Goal: Task Accomplishment & Management: Manage account settings

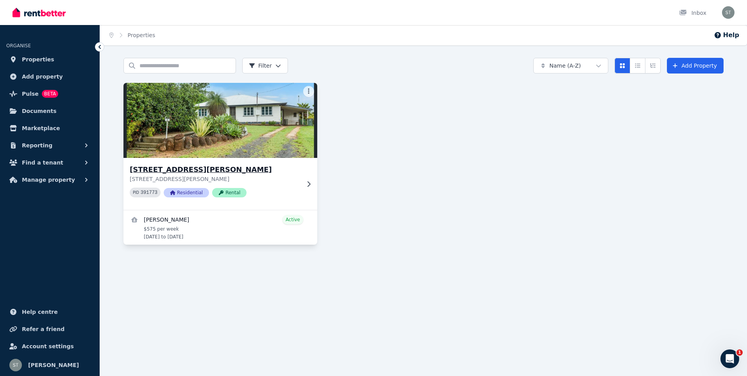
click at [275, 182] on p "[STREET_ADDRESS][PERSON_NAME]" at bounding box center [215, 179] width 170 height 8
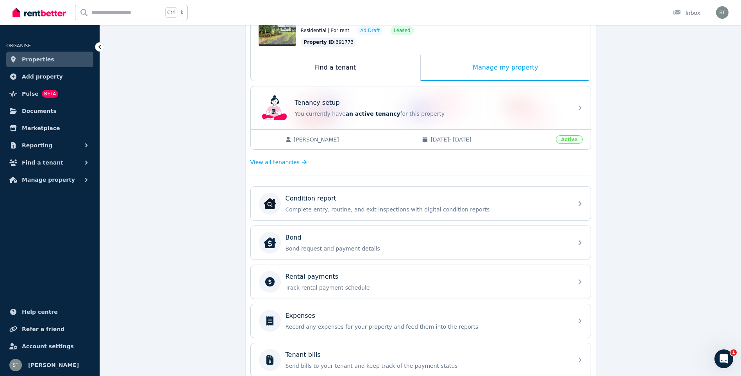
scroll to position [16, 0]
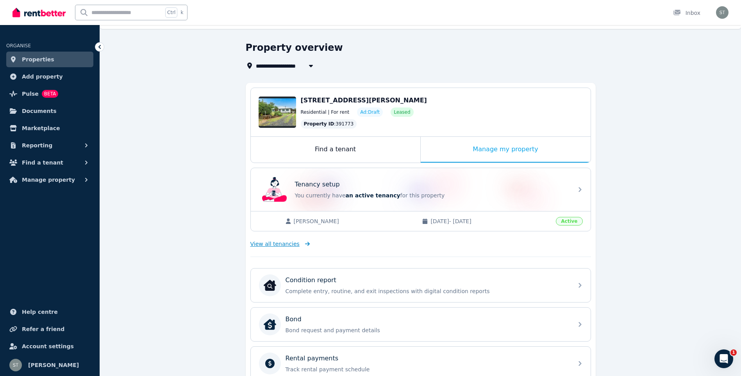
click at [279, 246] on span "View all tenancies" at bounding box center [274, 244] width 49 height 8
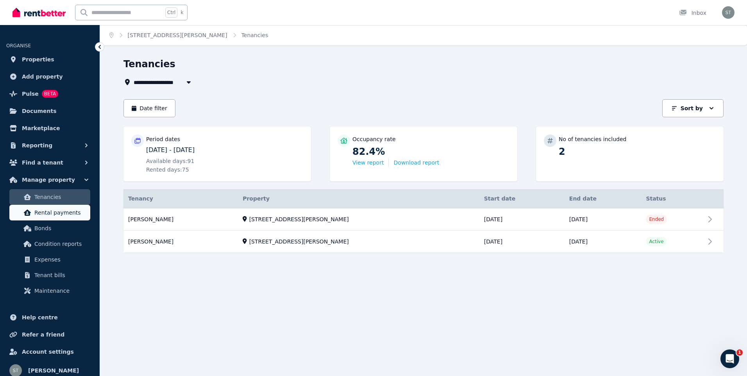
click at [43, 216] on span "Rental payments" at bounding box center [60, 212] width 53 height 9
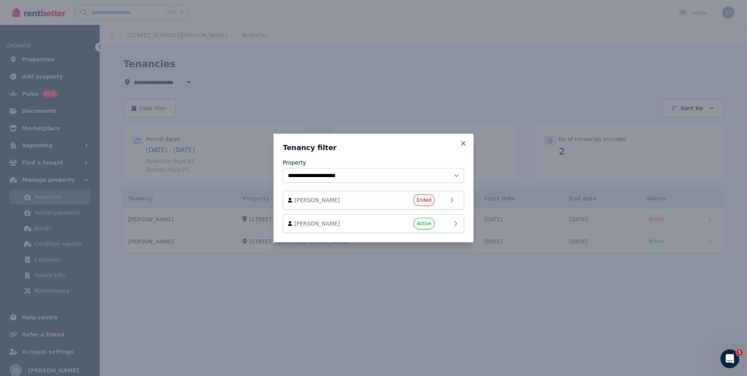
click at [384, 223] on div "[PERSON_NAME] Active" at bounding box center [373, 224] width 171 height 12
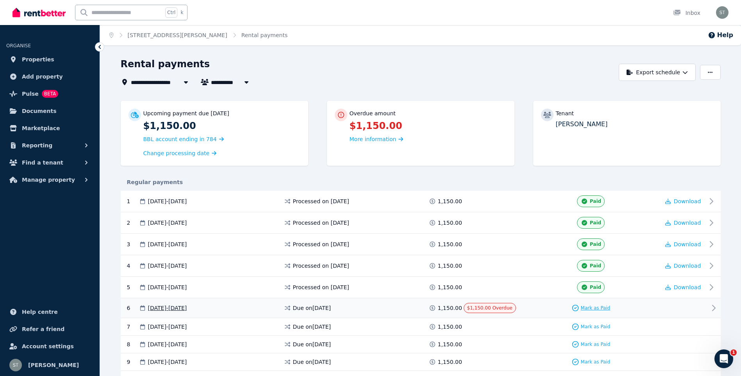
click at [598, 307] on span "Mark as Paid" at bounding box center [596, 308] width 30 height 6
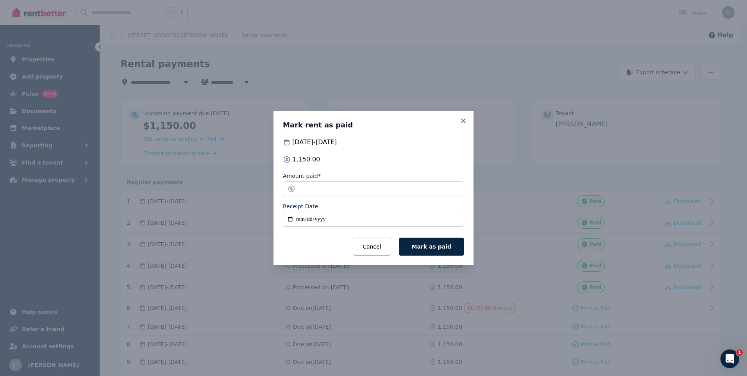
click at [337, 219] on input "Receipt Date" at bounding box center [373, 219] width 181 height 15
click at [287, 218] on input "Receipt Date" at bounding box center [373, 219] width 181 height 15
type input "**********"
click at [437, 248] on span "Mark as paid" at bounding box center [431, 246] width 39 height 6
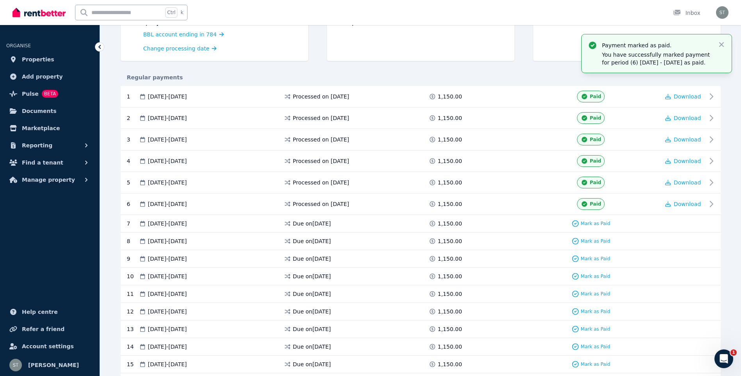
scroll to position [117, 0]
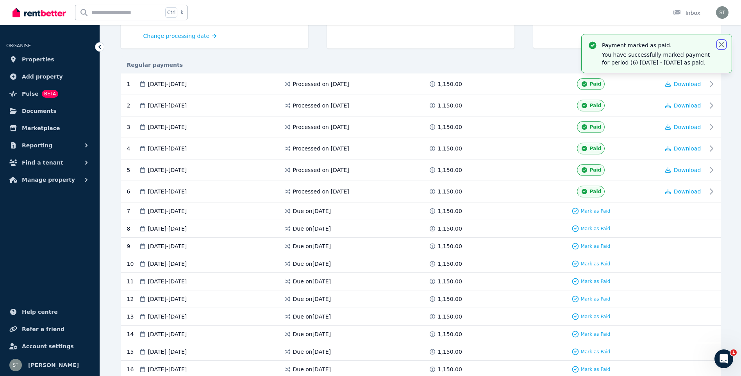
click at [722, 44] on icon "button" at bounding box center [721, 44] width 5 height 5
